Goal: Use online tool/utility

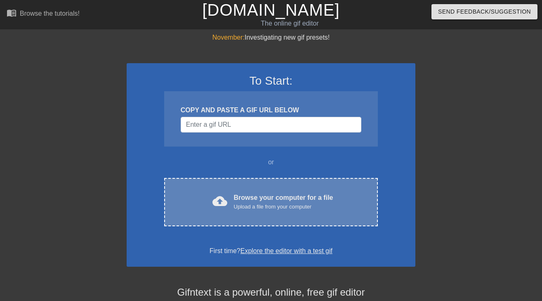
click at [252, 204] on div "Upload a file from your computer" at bounding box center [283, 206] width 99 height 8
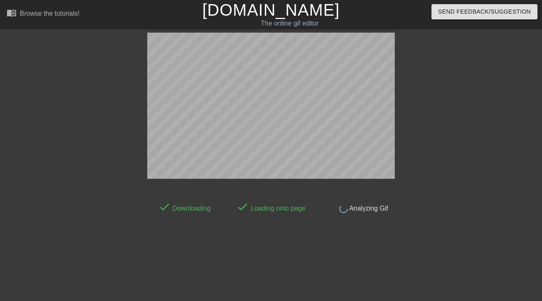
scroll to position [20, 0]
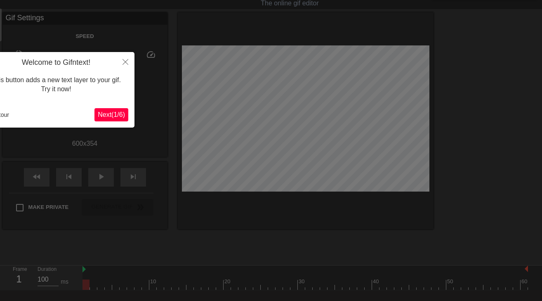
click at [124, 59] on icon "Close" at bounding box center [125, 62] width 6 height 6
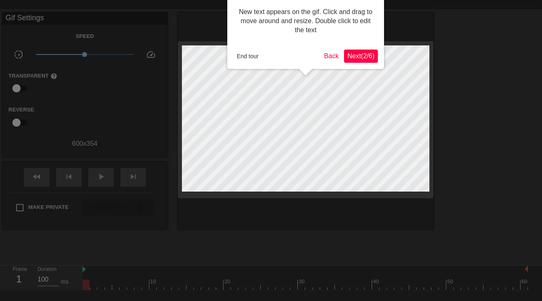
scroll to position [0, 0]
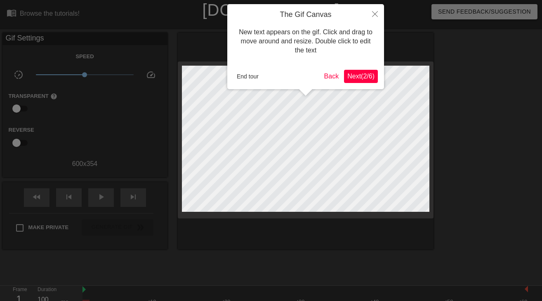
click at [375, 11] on button "Close" at bounding box center [375, 13] width 18 height 19
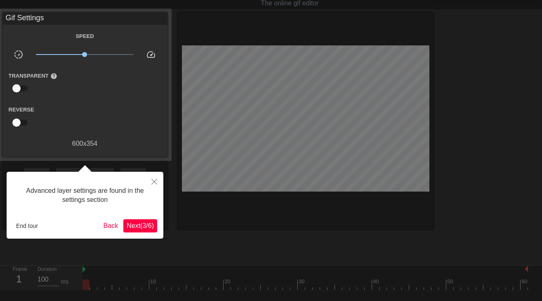
click at [150, 181] on button "Close" at bounding box center [154, 180] width 18 height 19
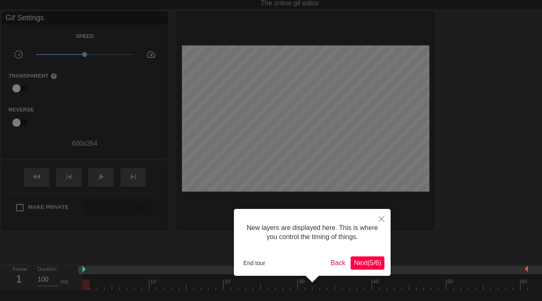
scroll to position [7, 0]
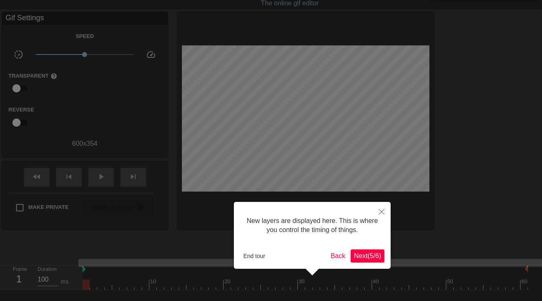
click at [364, 263] on div "New layers are displayed here. This is where you control the timing of things. …" at bounding box center [312, 235] width 157 height 67
click at [364, 260] on button "Next ( 5 / 6 )" at bounding box center [367, 255] width 34 height 13
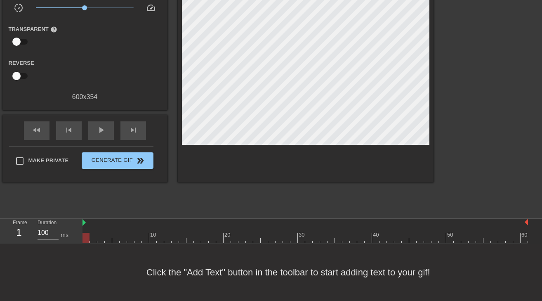
scroll to position [67, 0]
click at [182, 279] on div "Click the "Add Text" button in the toolbar to start adding text to your gif!" at bounding box center [271, 271] width 542 height 57
click at [183, 273] on div "Click the "Add Text" button in the toolbar to start adding text to your gif!" at bounding box center [271, 271] width 542 height 57
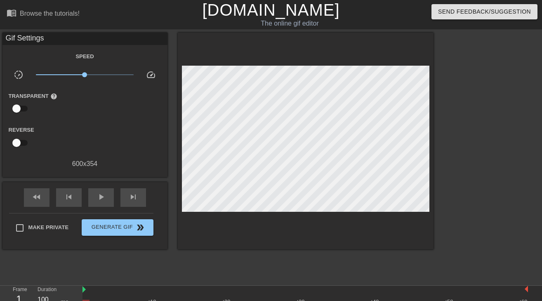
scroll to position [0, 0]
click at [449, 13] on span "Send Feedback/Suggestion" at bounding box center [484, 12] width 93 height 10
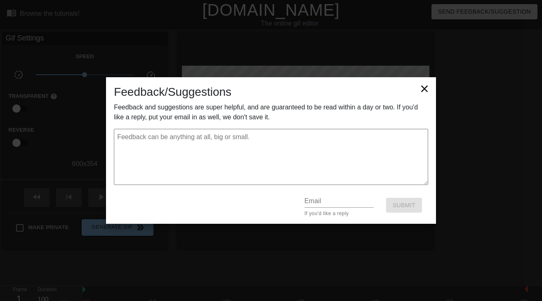
click at [419, 92] on icon at bounding box center [424, 89] width 12 height 12
type textarea "x"
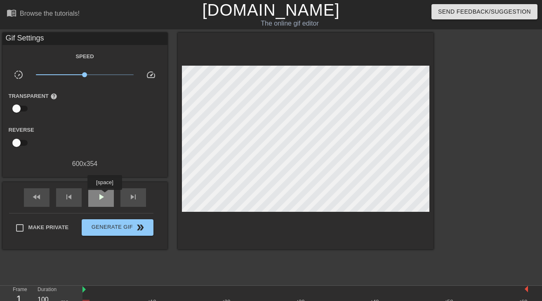
click at [106, 195] on span "play_arrow" at bounding box center [101, 197] width 10 height 10
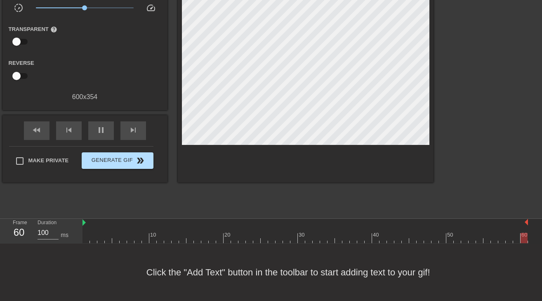
scroll to position [67, 0]
click at [269, 276] on div "Click the "Add Text" button in the toolbar to start adding text to your gif!" at bounding box center [271, 271] width 542 height 57
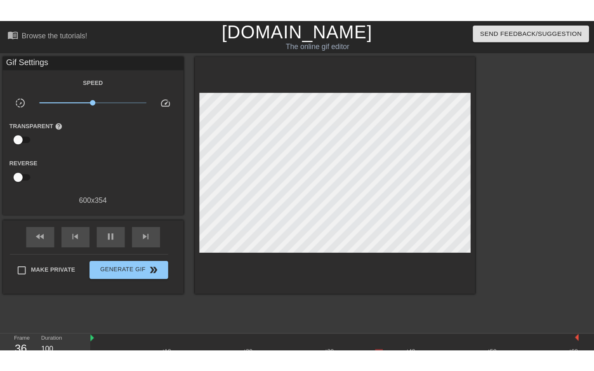
scroll to position [0, 0]
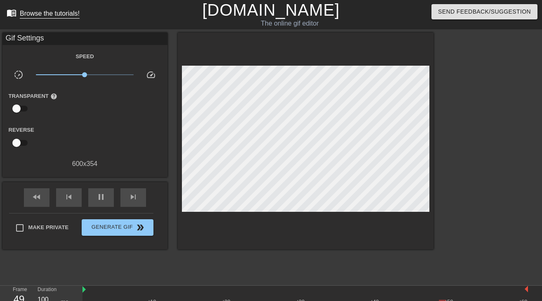
click at [9, 12] on span "menu_book" at bounding box center [12, 13] width 10 height 10
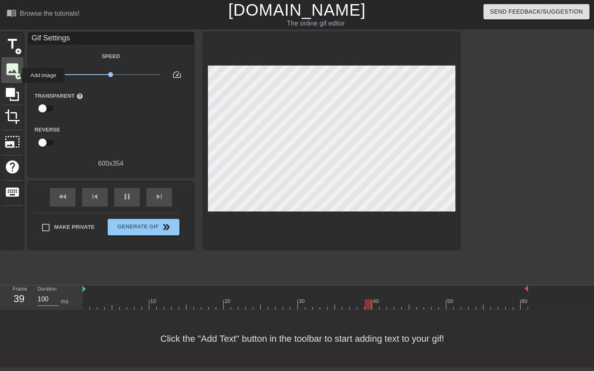
click at [16, 75] on span "add_circle" at bounding box center [18, 76] width 7 height 7
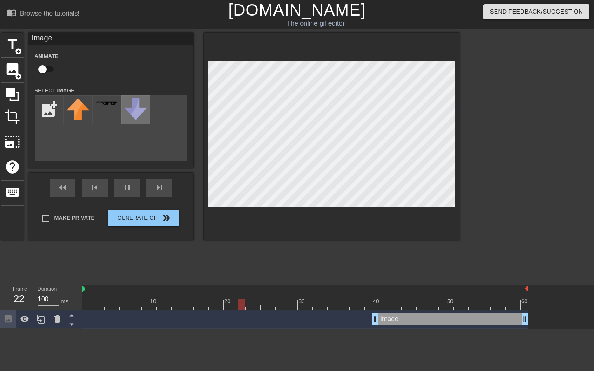
click at [130, 115] on img at bounding box center [135, 109] width 23 height 22
click at [80, 115] on img at bounding box center [77, 109] width 23 height 22
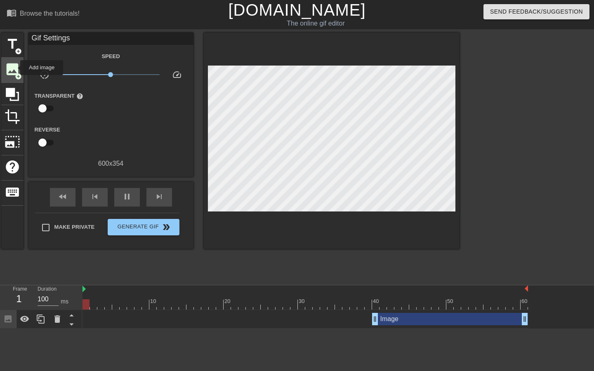
click at [15, 68] on span "image" at bounding box center [13, 69] width 16 height 16
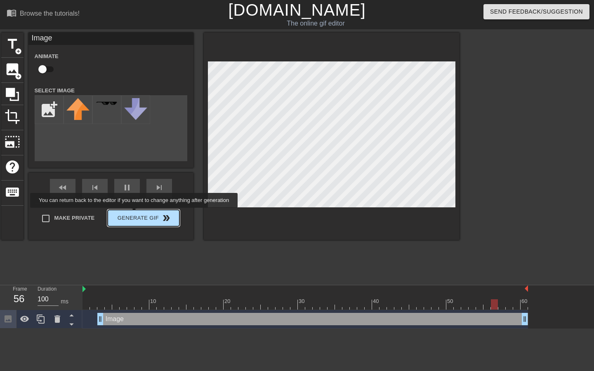
click at [139, 214] on div "Make Private Generate Gif double_arrow" at bounding box center [107, 220] width 144 height 33
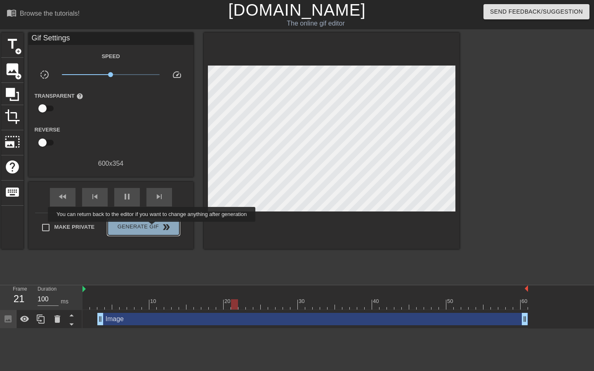
click at [157, 228] on span "Generate Gif double_arrow" at bounding box center [143, 227] width 65 height 10
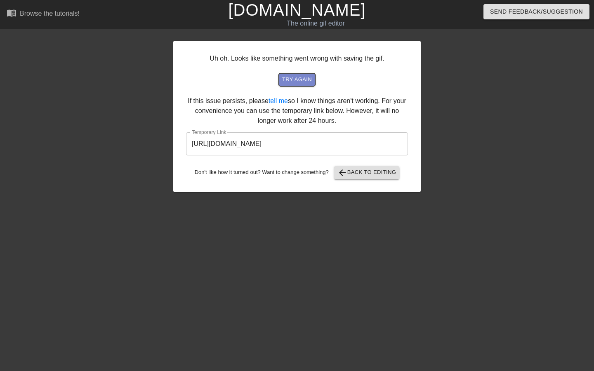
click at [302, 81] on span "try again" at bounding box center [297, 79] width 30 height 9
click at [303, 76] on span "try again" at bounding box center [297, 79] width 30 height 9
